Goal: Transaction & Acquisition: Purchase product/service

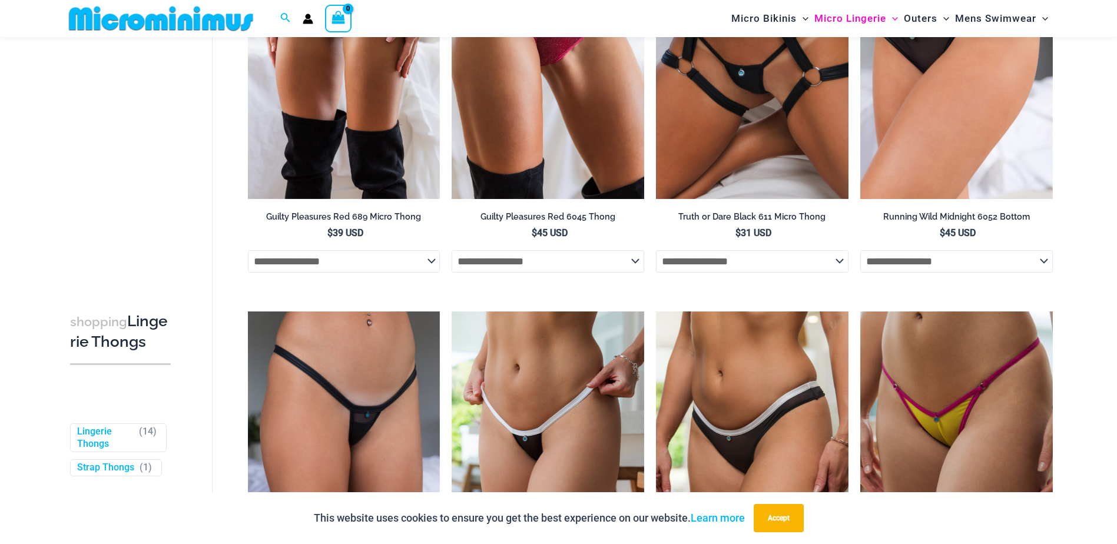
scroll to position [402, 0]
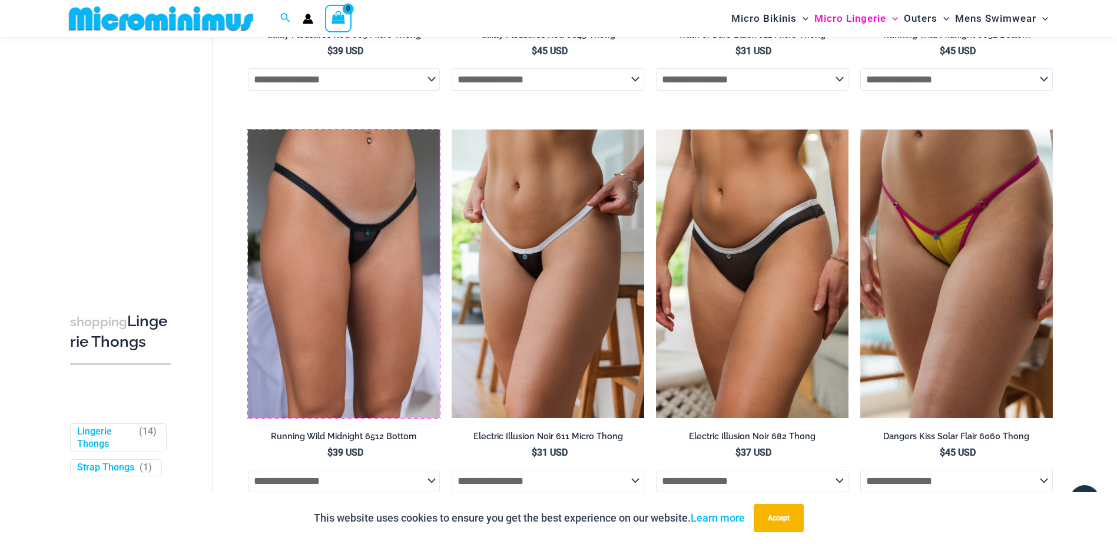
click at [248, 130] on img at bounding box center [248, 130] width 0 height 0
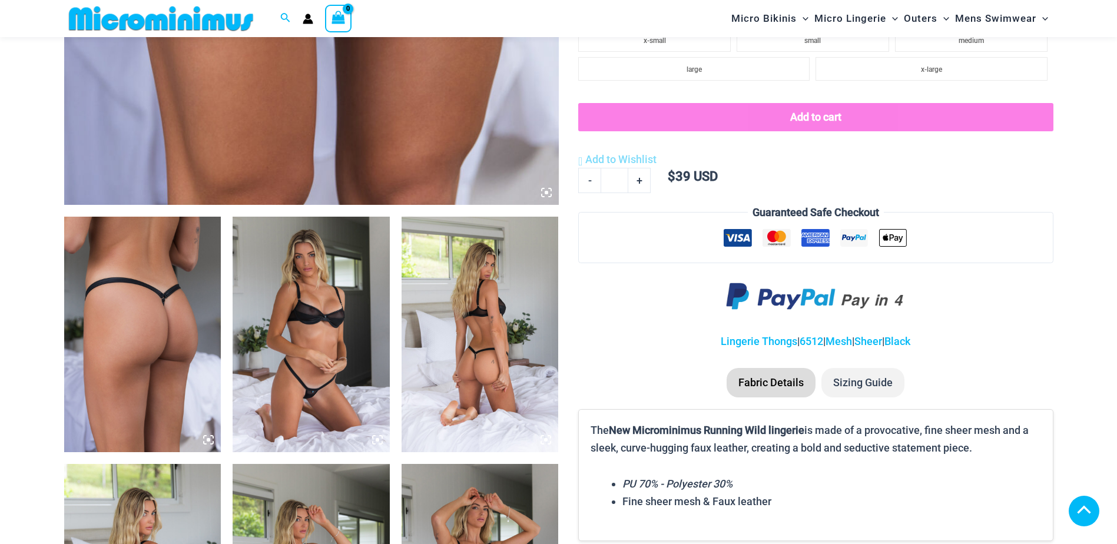
scroll to position [644, 0]
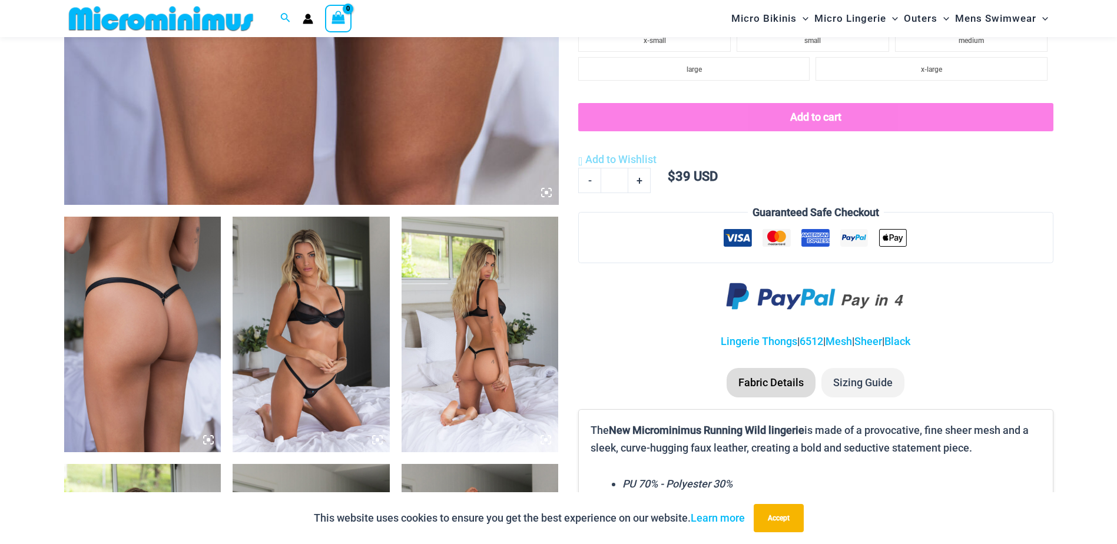
click at [492, 353] on img at bounding box center [480, 335] width 157 height 236
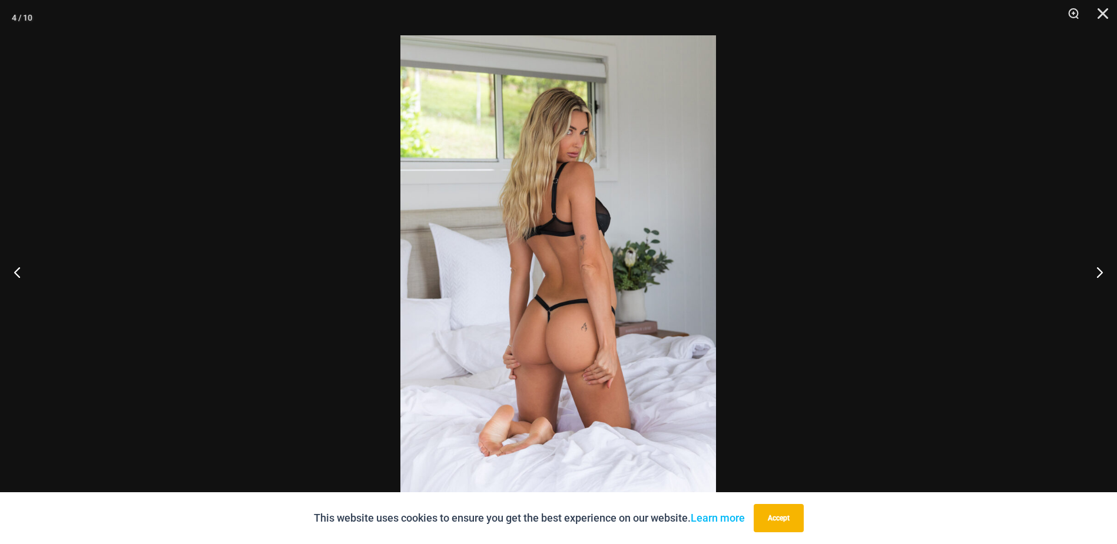
click at [1106, 16] on button "Close" at bounding box center [1098, 17] width 29 height 35
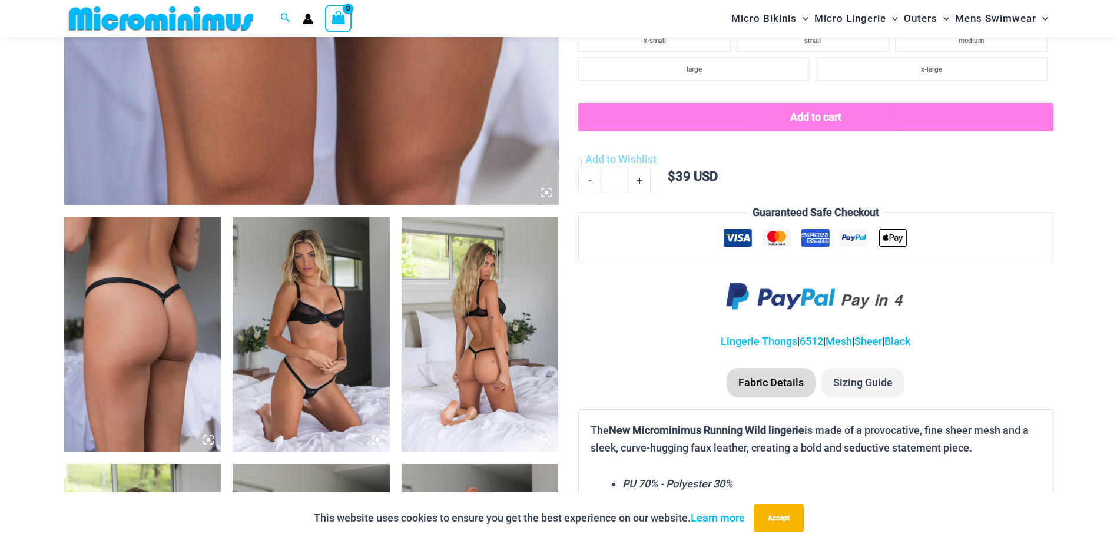
click at [112, 310] on img at bounding box center [142, 335] width 157 height 236
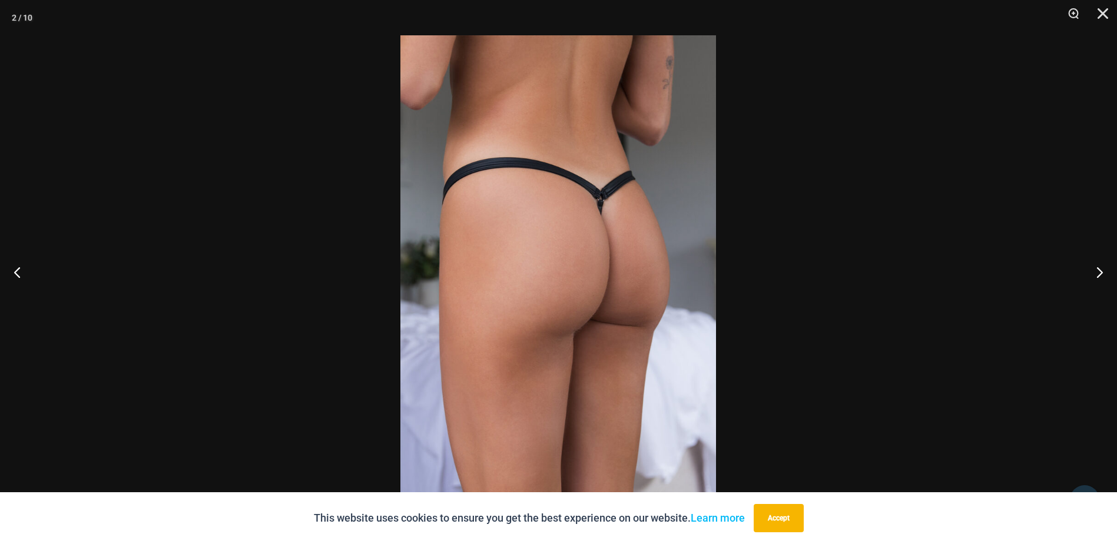
click at [1109, 12] on button "Close" at bounding box center [1098, 17] width 29 height 35
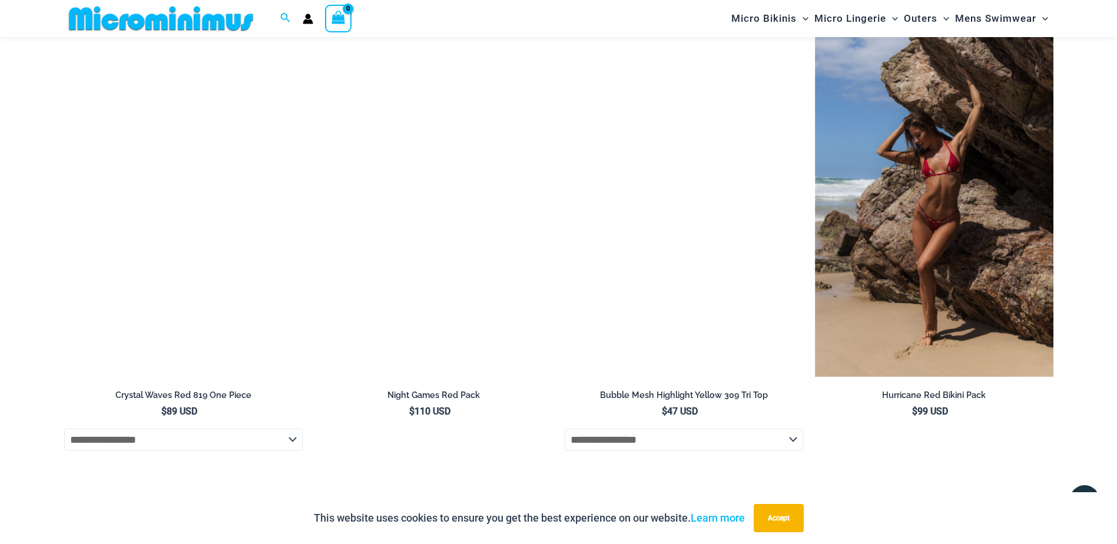
scroll to position [3295, 0]
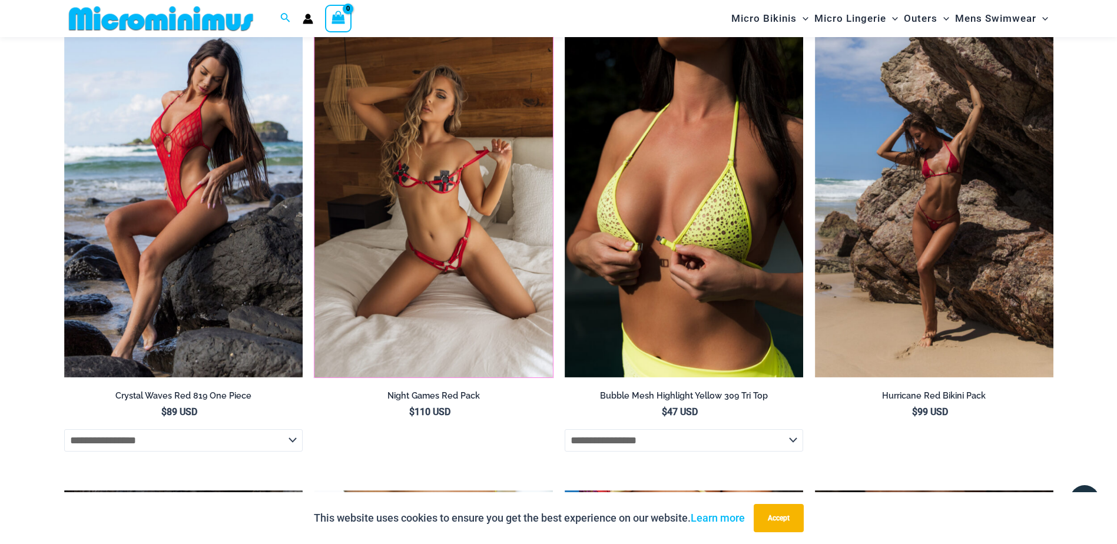
click at [315, 20] on img at bounding box center [315, 20] width 0 height 0
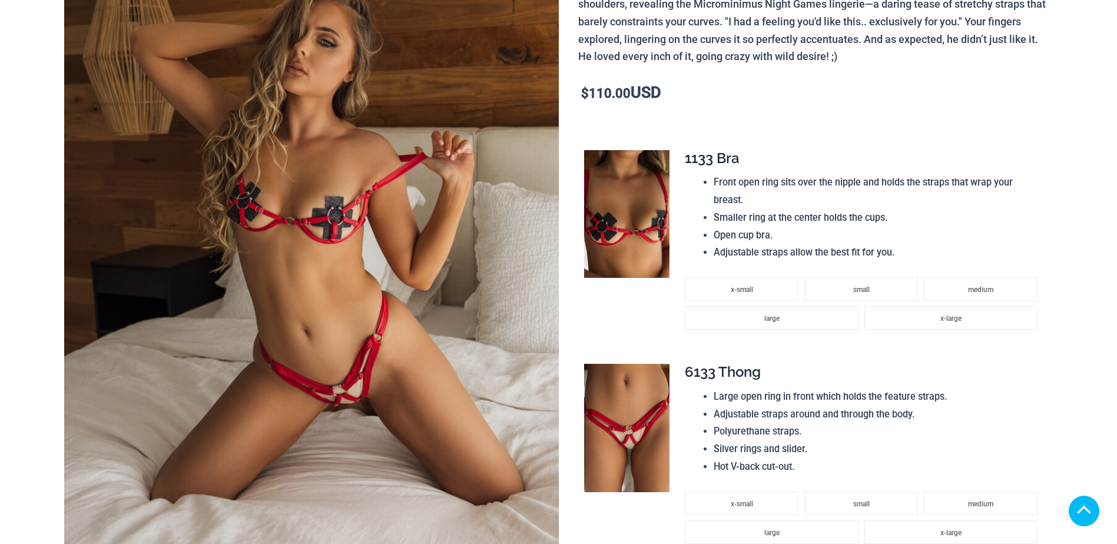
scroll to position [330, 0]
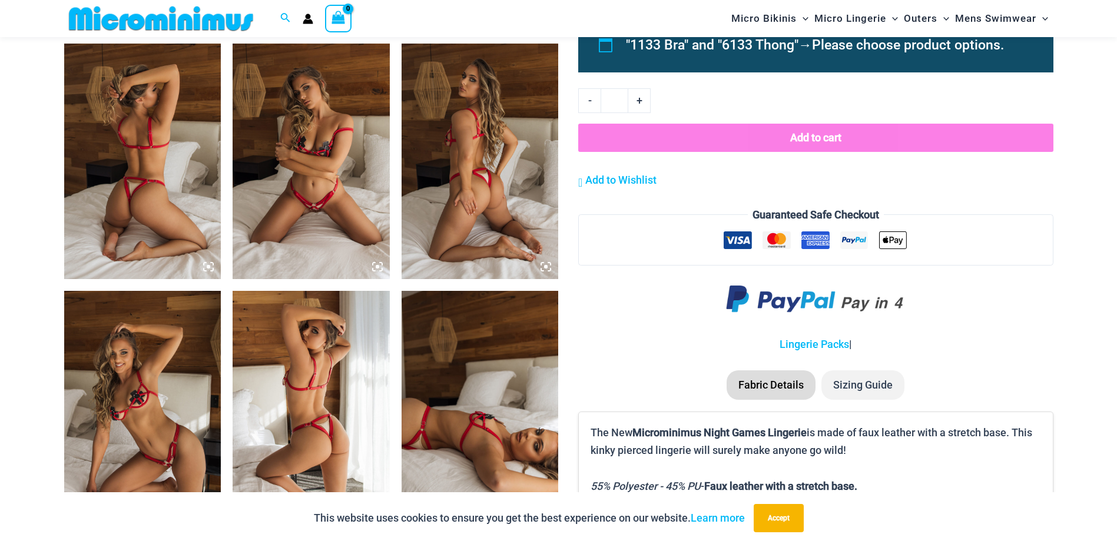
click at [183, 224] on img at bounding box center [142, 162] width 157 height 236
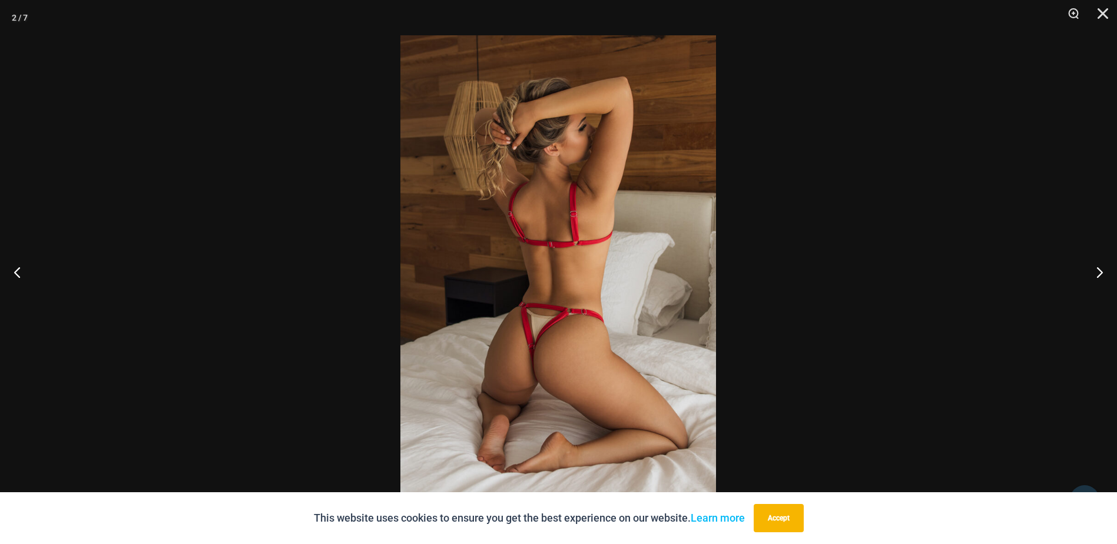
click at [1103, 11] on button "Close" at bounding box center [1098, 17] width 29 height 35
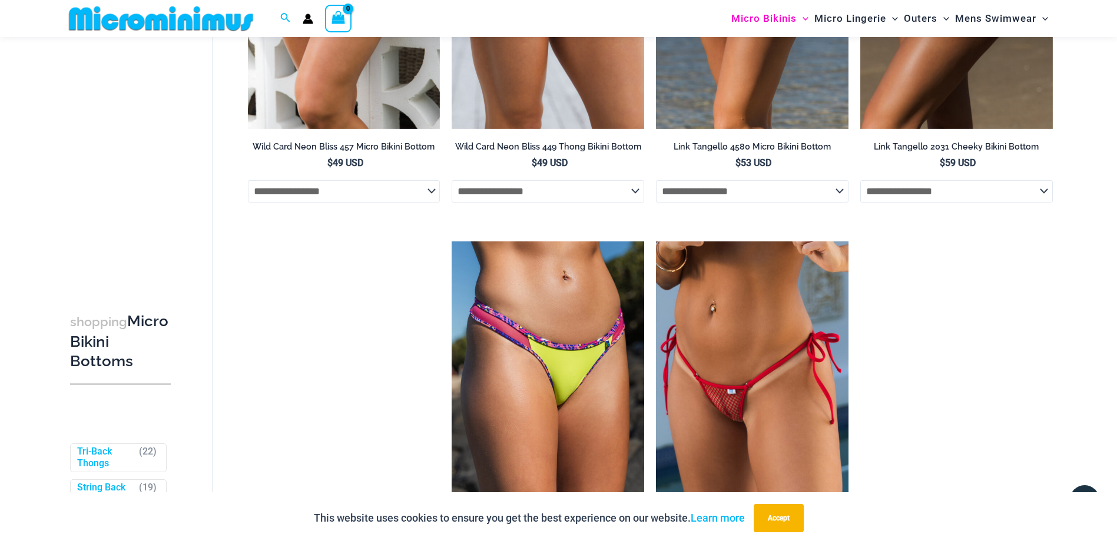
scroll to position [1295, 0]
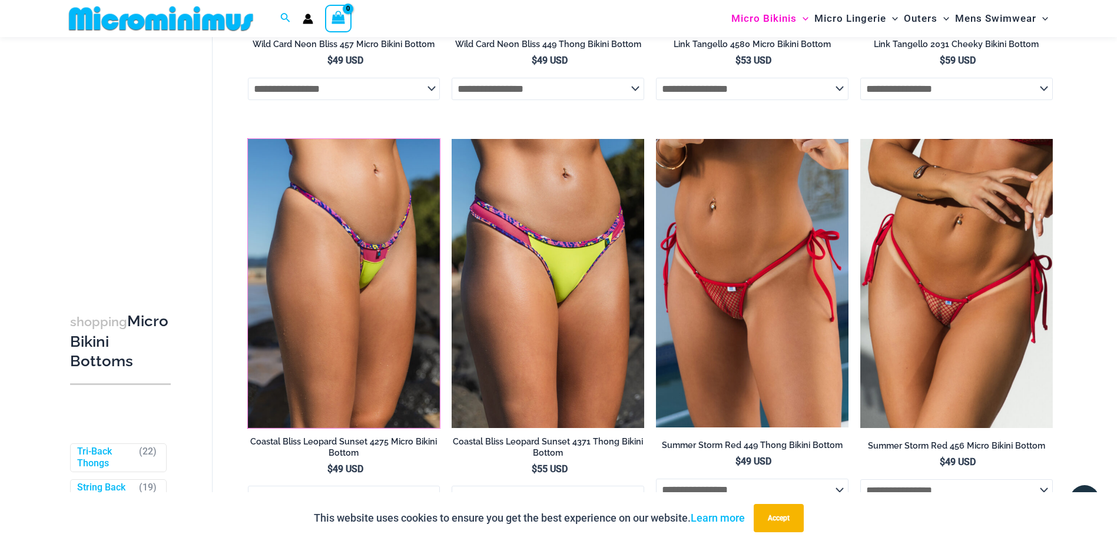
click at [248, 139] on img at bounding box center [248, 139] width 0 height 0
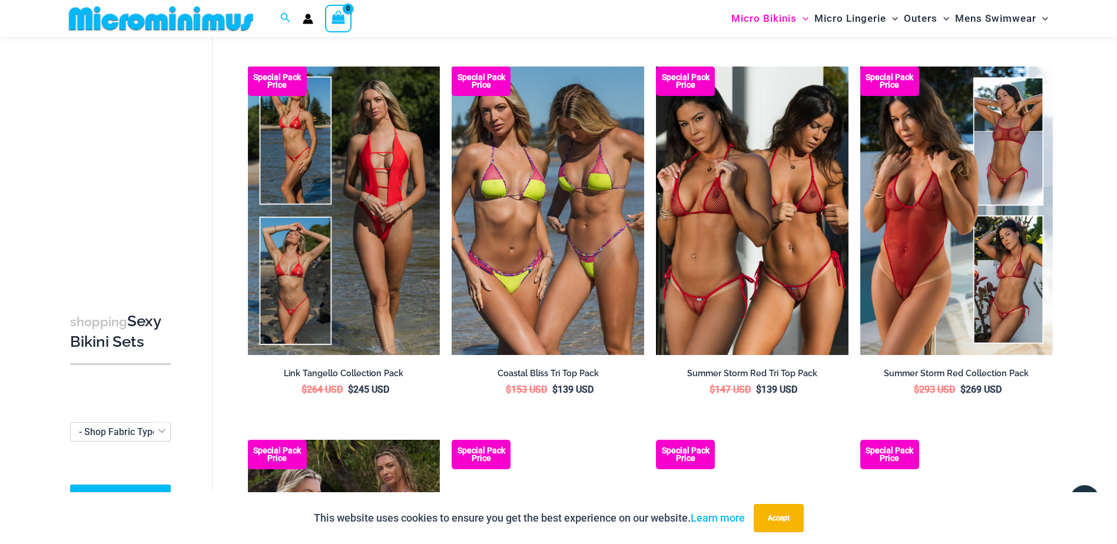
scroll to position [815, 0]
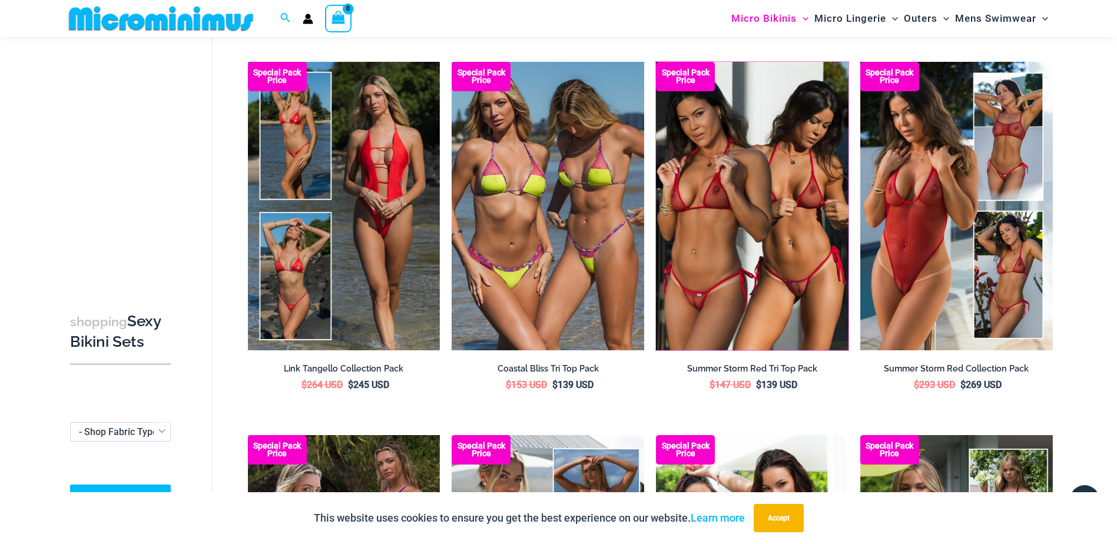
click at [656, 62] on img at bounding box center [656, 62] width 0 height 0
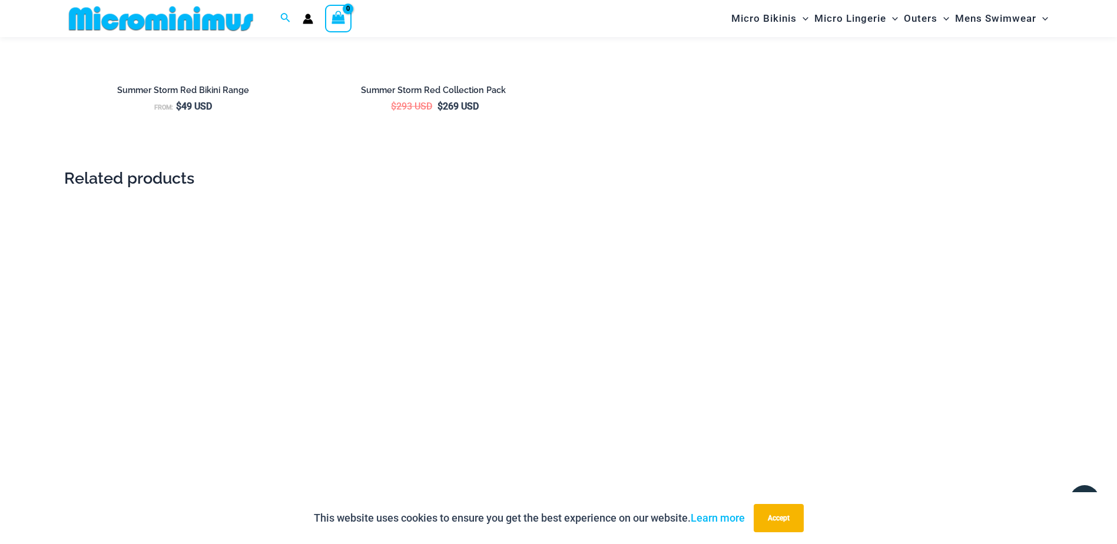
scroll to position [2237, 0]
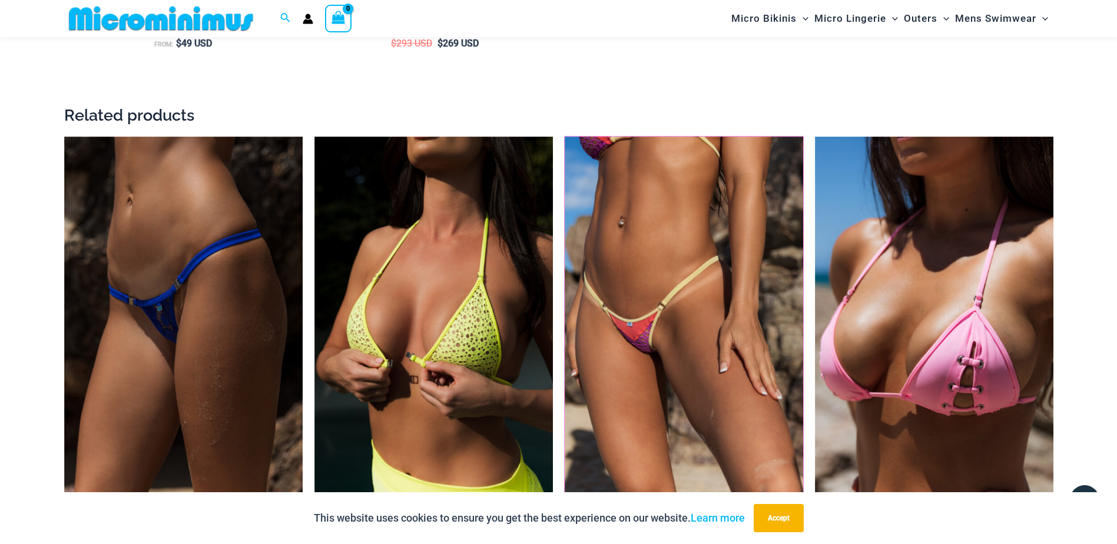
click at [565, 137] on img at bounding box center [565, 137] width 0 height 0
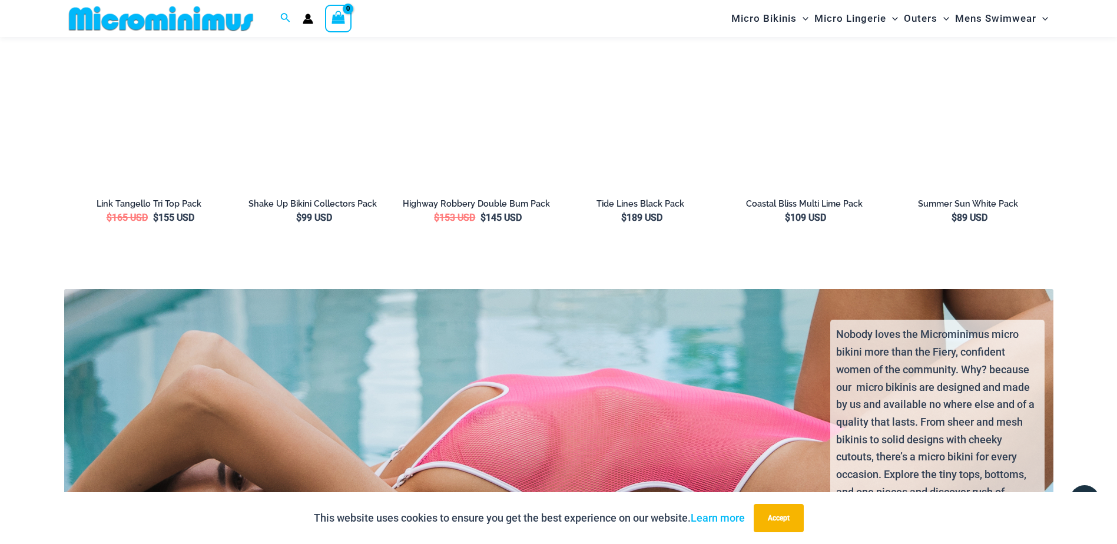
scroll to position [2405, 0]
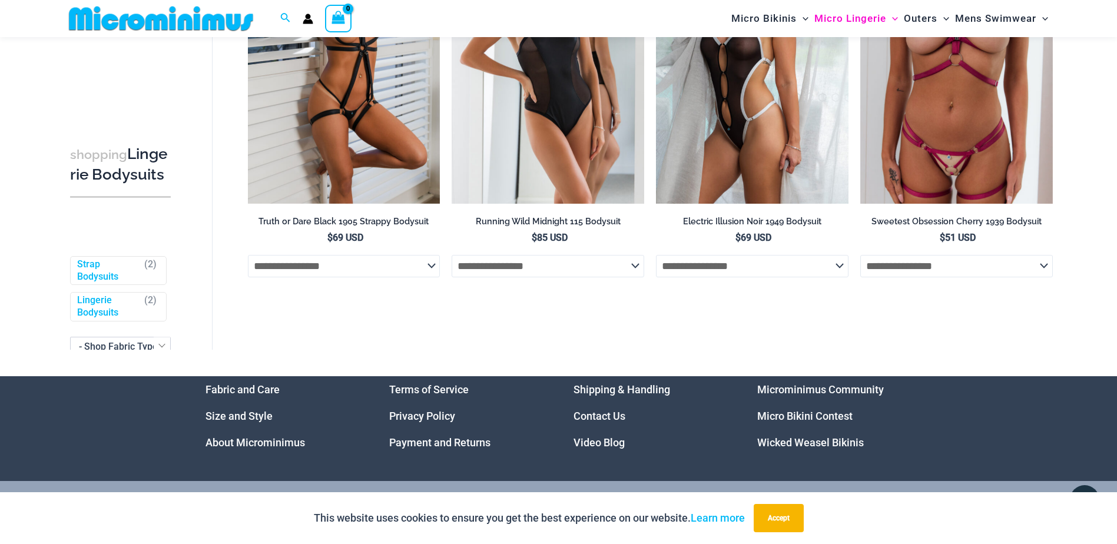
scroll to position [51, 0]
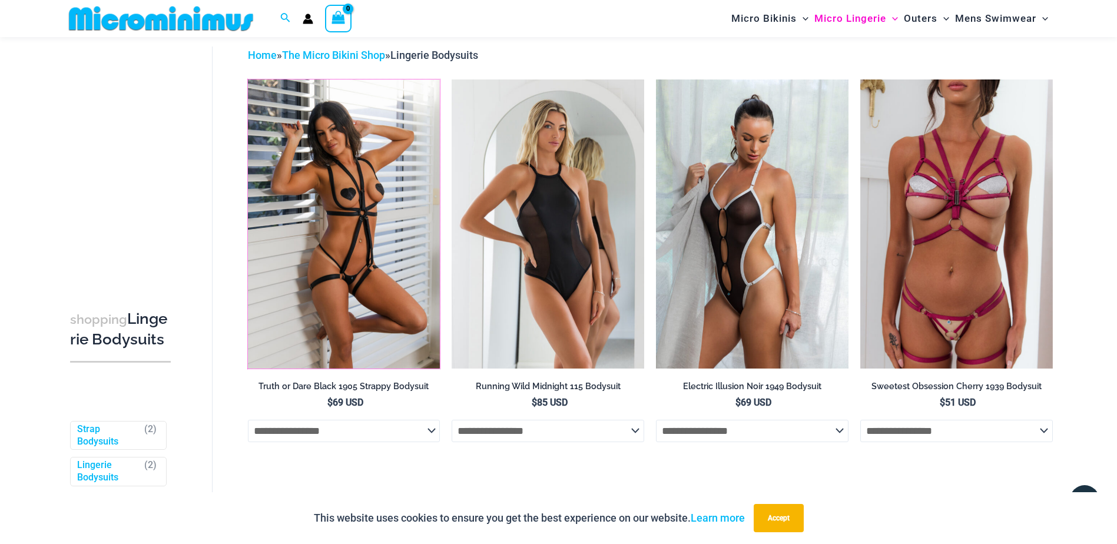
click at [248, 80] on img at bounding box center [248, 80] width 0 height 0
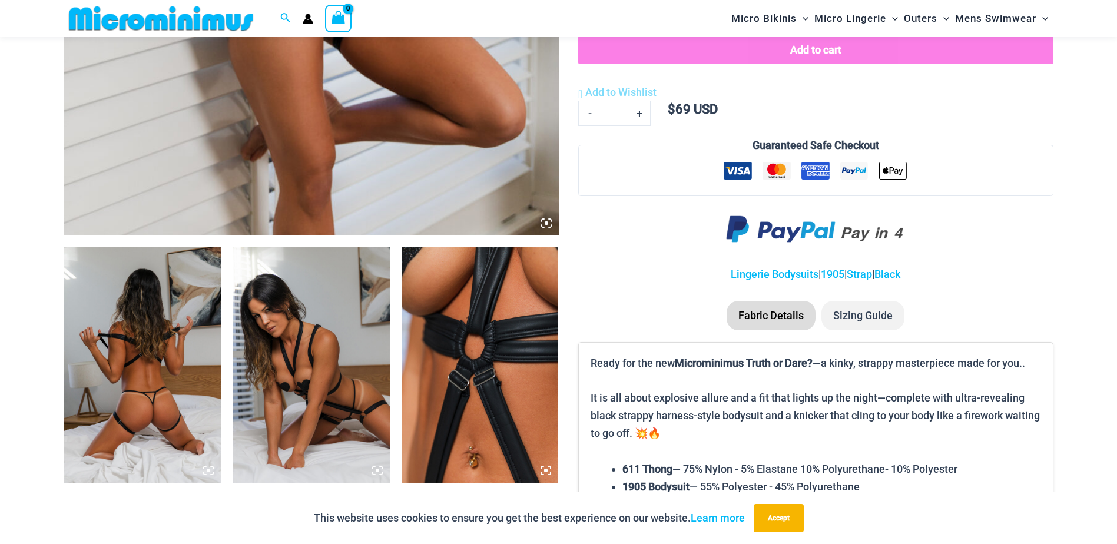
scroll to position [637, 0]
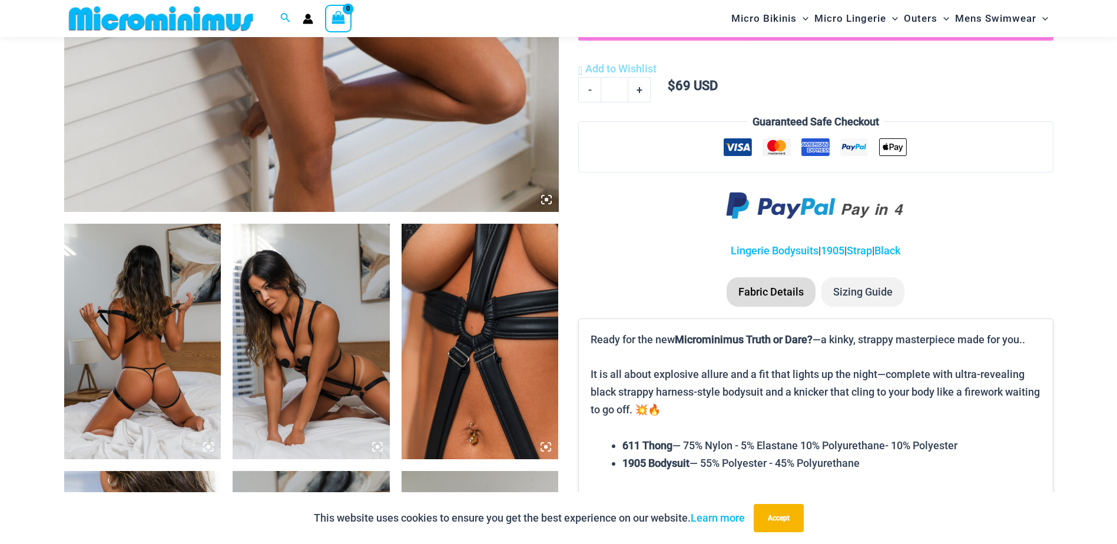
click at [175, 344] on img at bounding box center [142, 342] width 157 height 236
